Goal: Task Accomplishment & Management: Complete application form

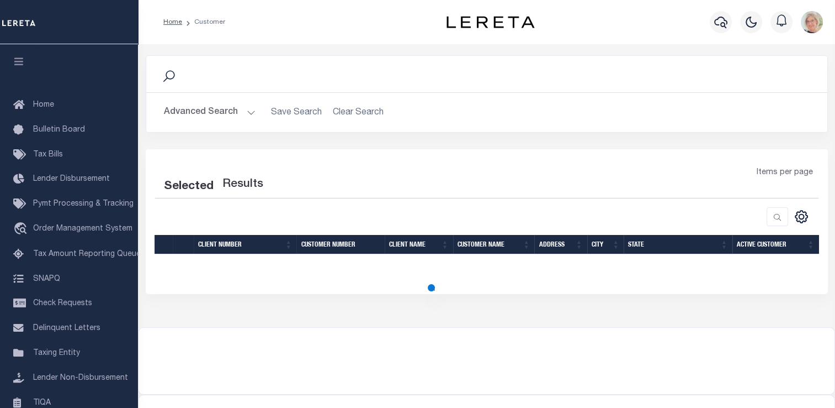
scroll to position [132, 0]
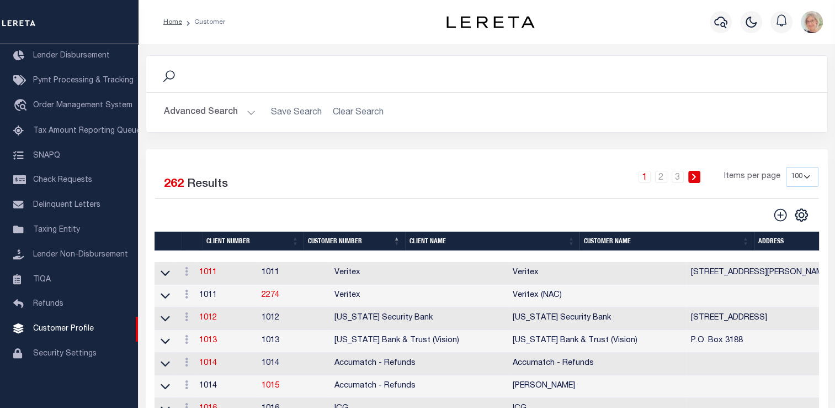
click at [428, 241] on th "Client Name" at bounding box center [492, 240] width 174 height 19
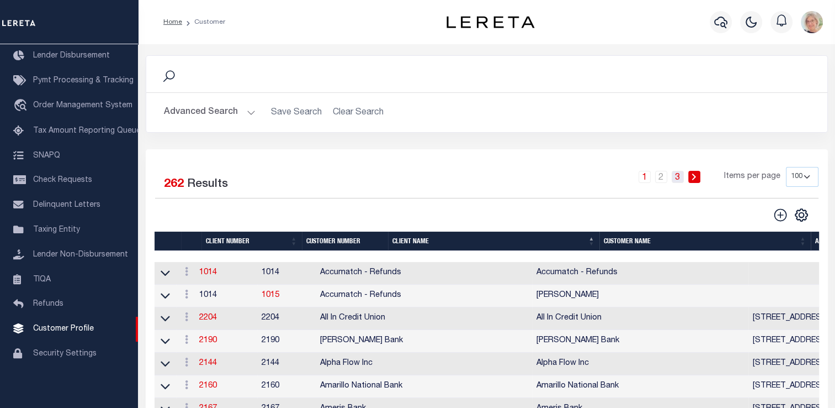
click at [678, 180] on link "3" at bounding box center [678, 177] width 12 height 12
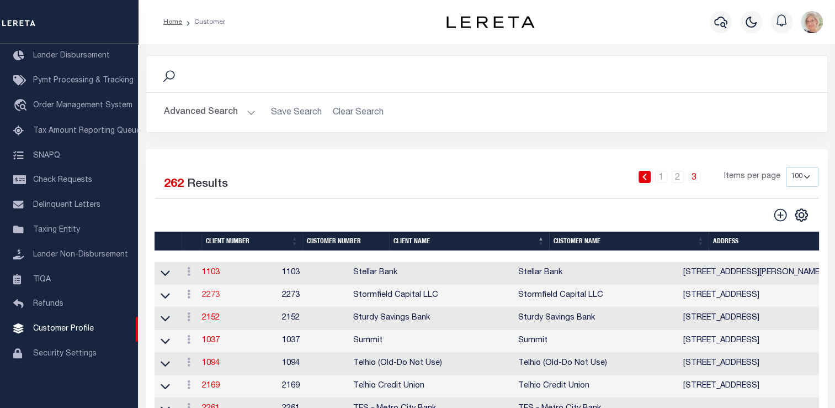
click at [214, 295] on link "2273" at bounding box center [211, 295] width 18 height 8
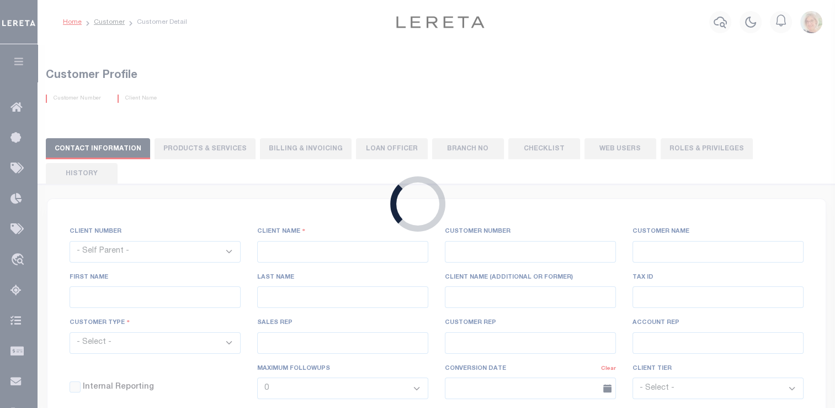
select select
type input "Stormfield Capital LLC"
type input "2273"
type input "Stormfield Capital LLC"
type input "[PERSON_NAME]"
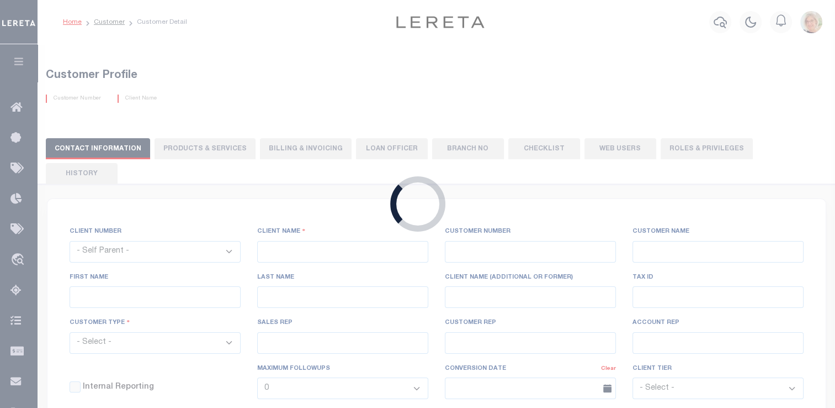
type input "Dorin"
type input "[PERSON_NAME]"
select select "OTH"
checkbox input "true"
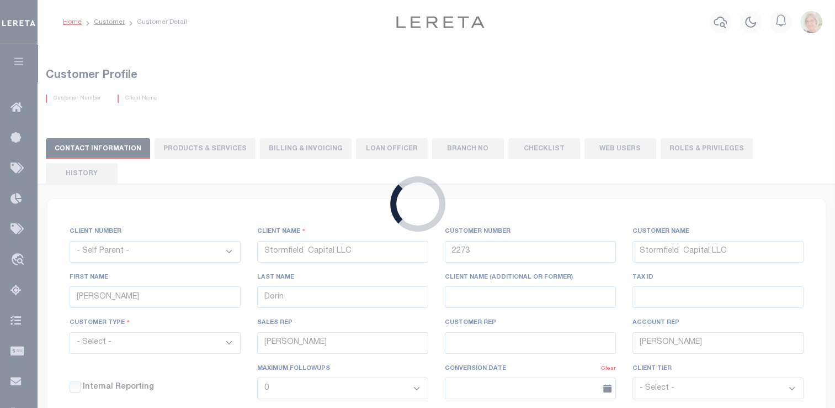
type input "$10"
select select "PLN"
type input "$40"
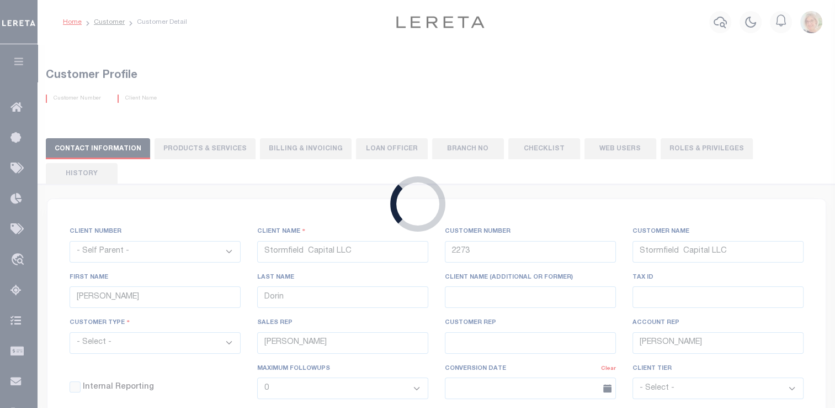
type input "$30"
type input "$1"
type input "$10"
type input "$5"
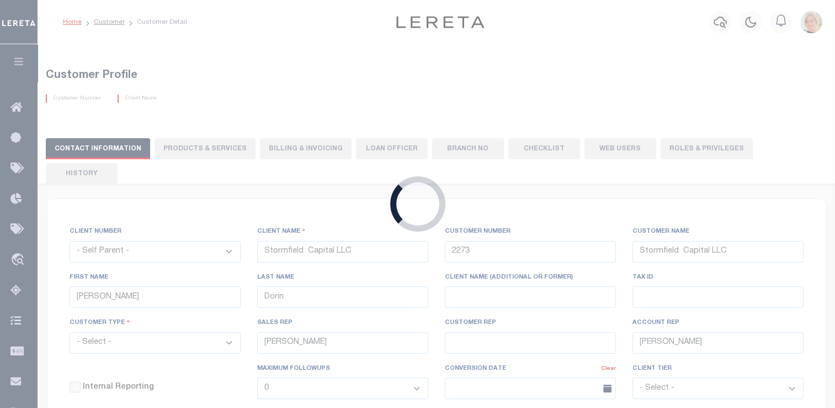
checkbox input "false"
type input "5"
type input "0"
type input "5"
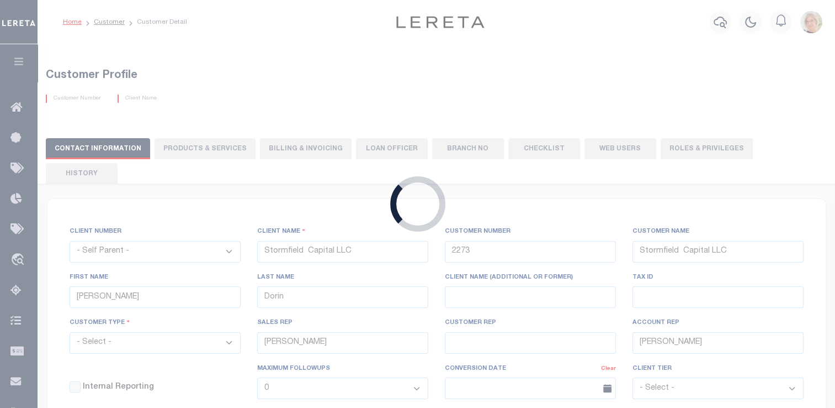
type input "0"
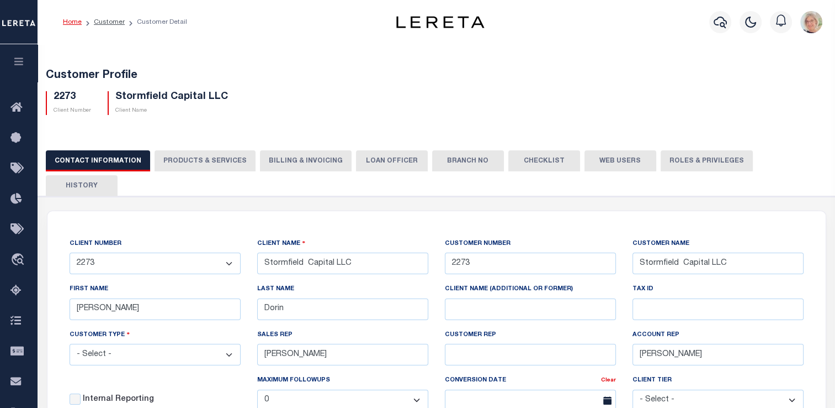
click at [292, 163] on button "Billing & Invoicing" at bounding box center [306, 160] width 92 height 21
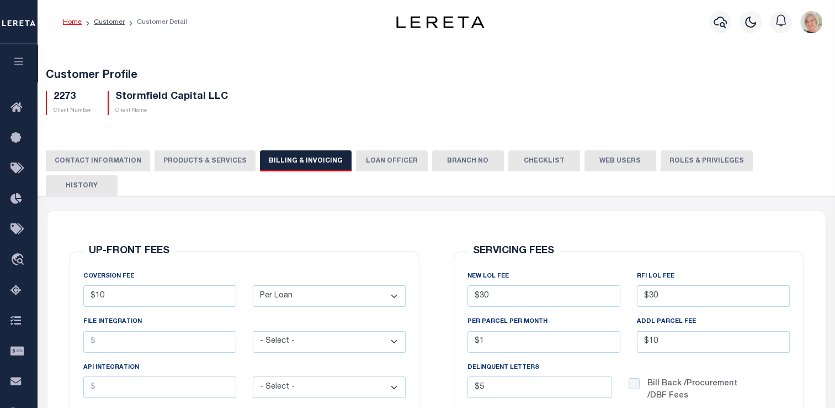
click at [204, 158] on button "PRODUCTS & SERVICES" at bounding box center [205, 160] width 101 height 21
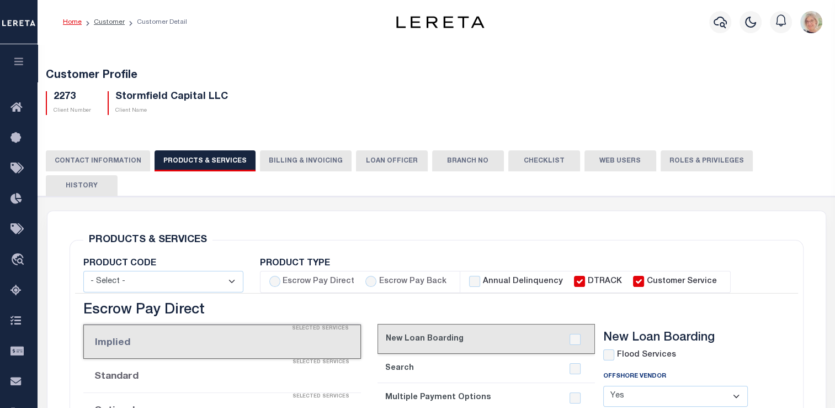
select select "STX"
radio input "true"
checkbox input "true"
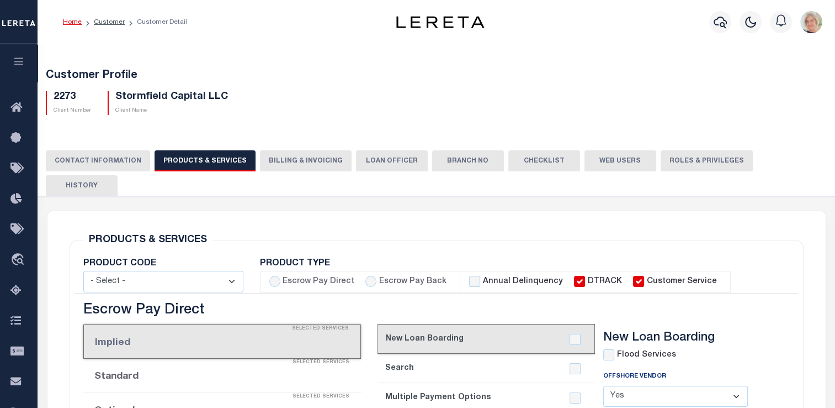
checkbox input "true"
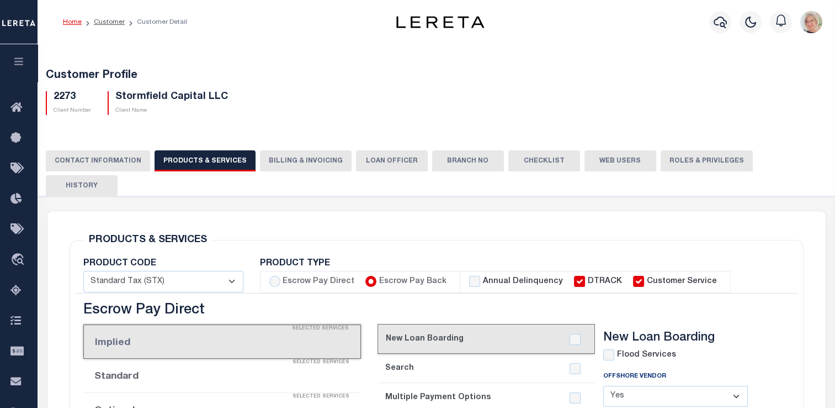
checkbox input "true"
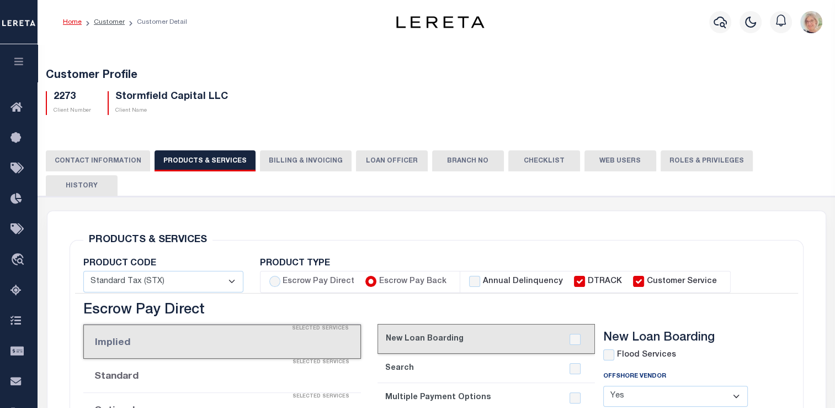
checkbox input "true"
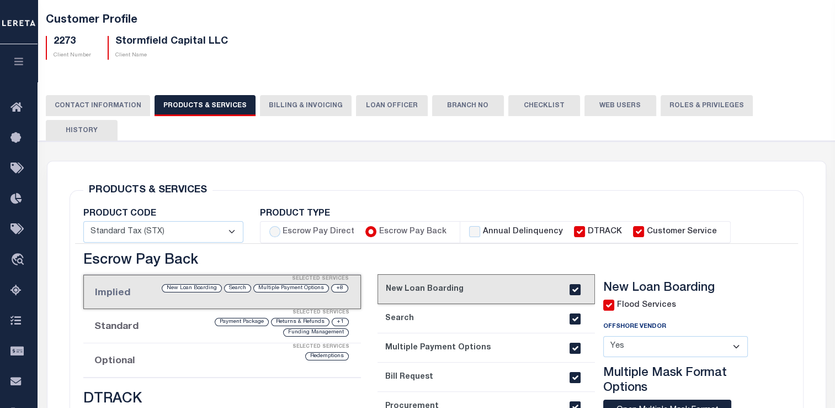
scroll to position [55, 0]
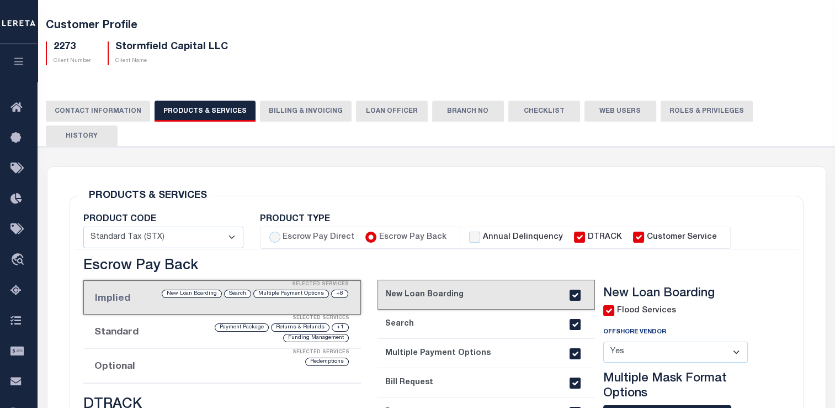
click at [286, 112] on button "Billing & Invoicing" at bounding box center [306, 110] width 92 height 21
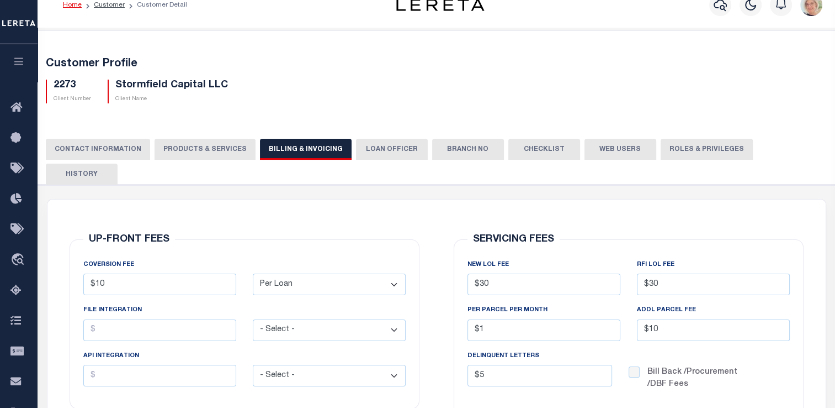
scroll to position [0, 0]
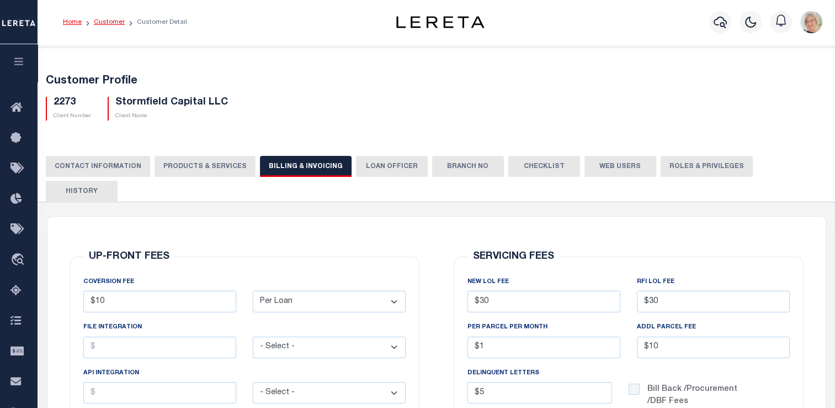
click at [102, 23] on link "Customer" at bounding box center [109, 22] width 31 height 7
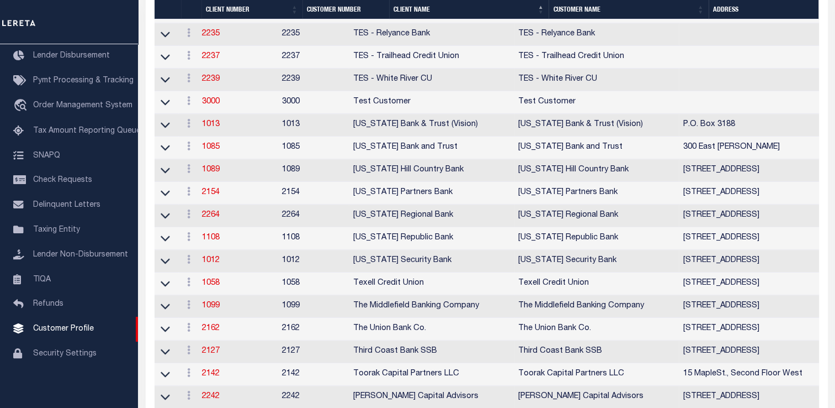
scroll to position [898, 0]
